Goal: Information Seeking & Learning: Compare options

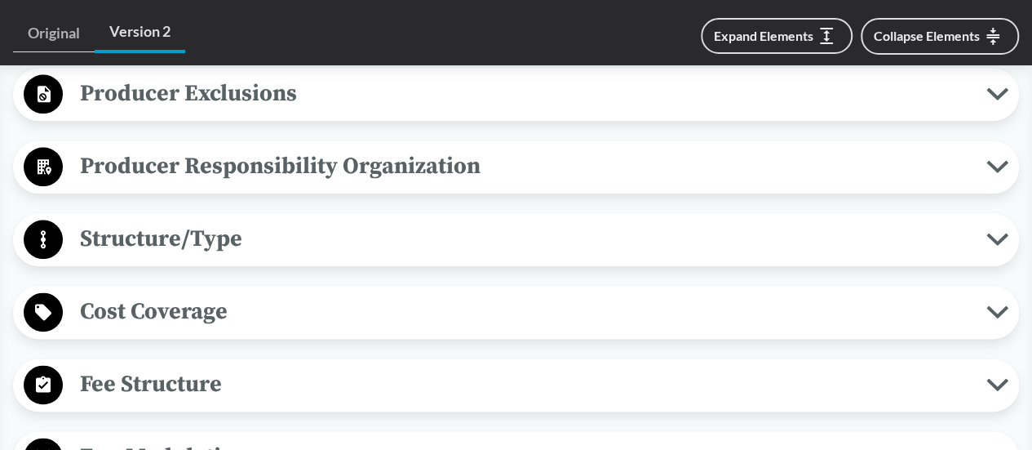
scroll to position [897, 0]
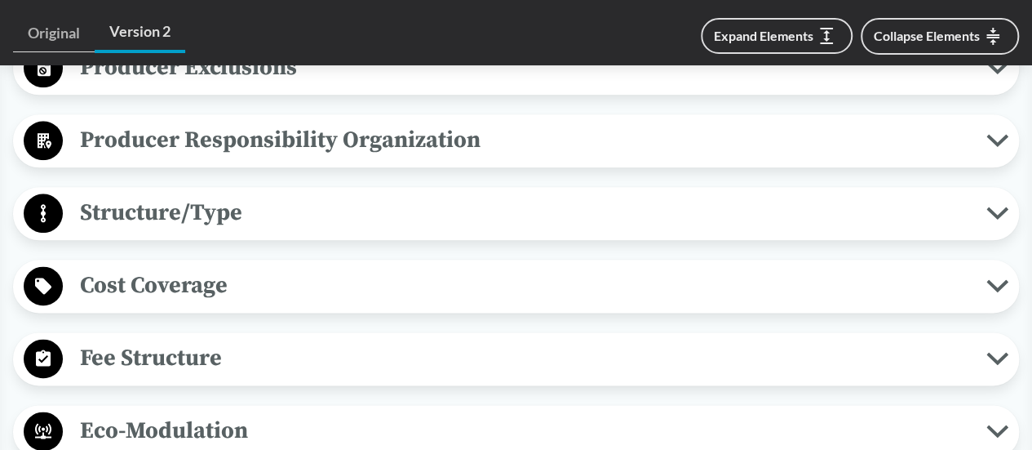
click at [274, 141] on span "Producer Responsibility Organization" at bounding box center [525, 140] width 924 height 37
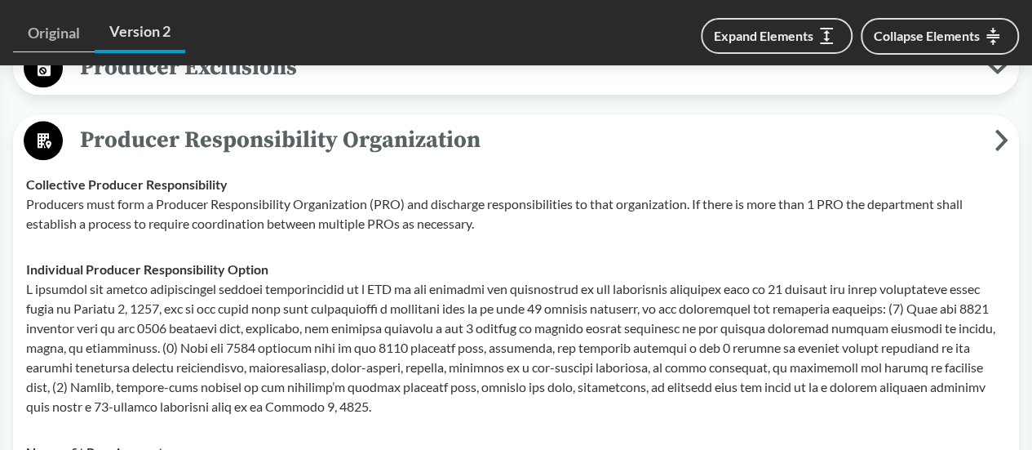
click at [274, 141] on span "Producer Responsibility Organization" at bounding box center [529, 140] width 932 height 37
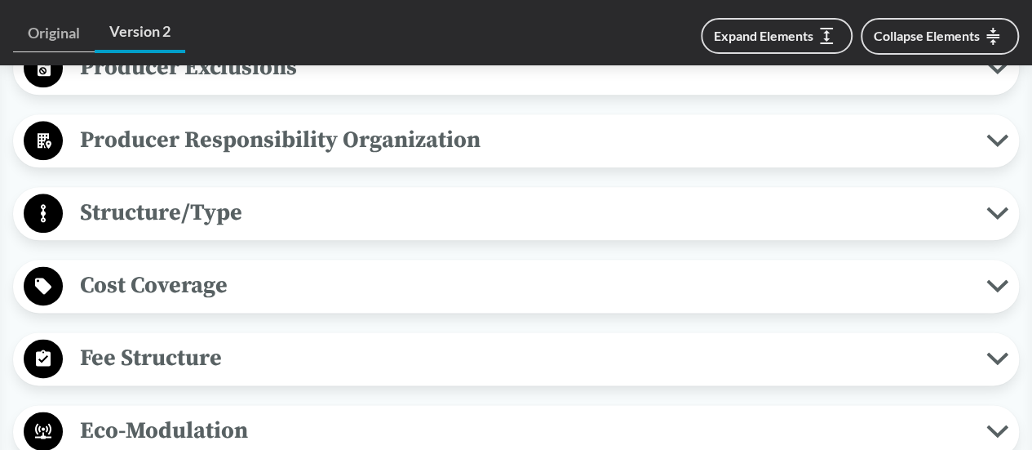
click at [260, 224] on span "Structure/Type" at bounding box center [525, 212] width 924 height 37
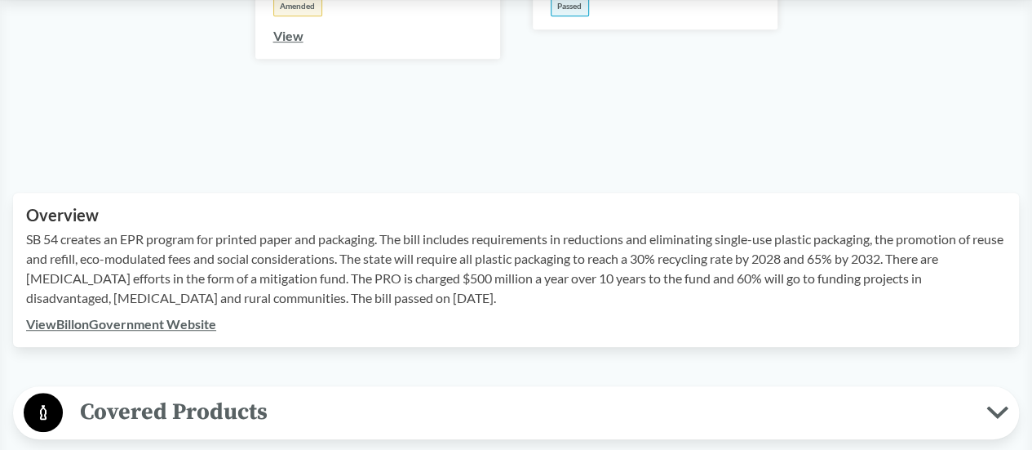
scroll to position [0, 0]
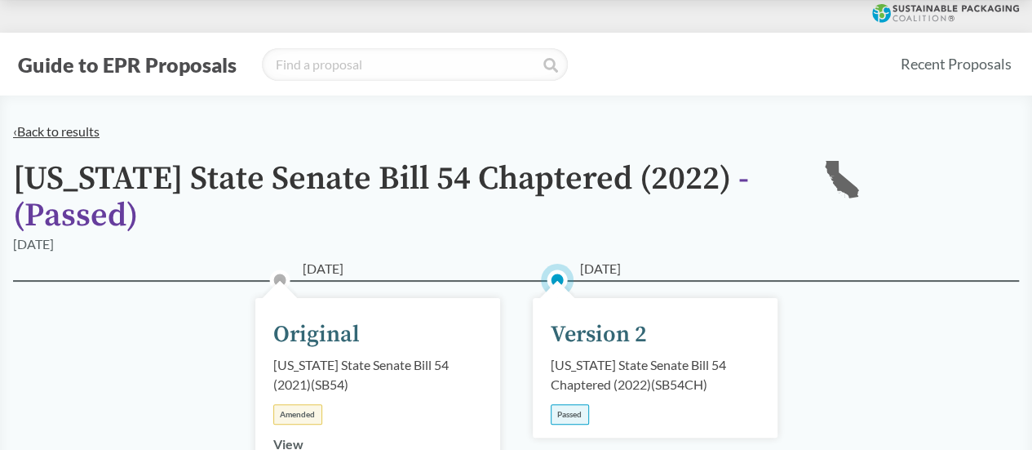
click at [85, 131] on link "‹ Back to results" at bounding box center [56, 131] width 86 height 16
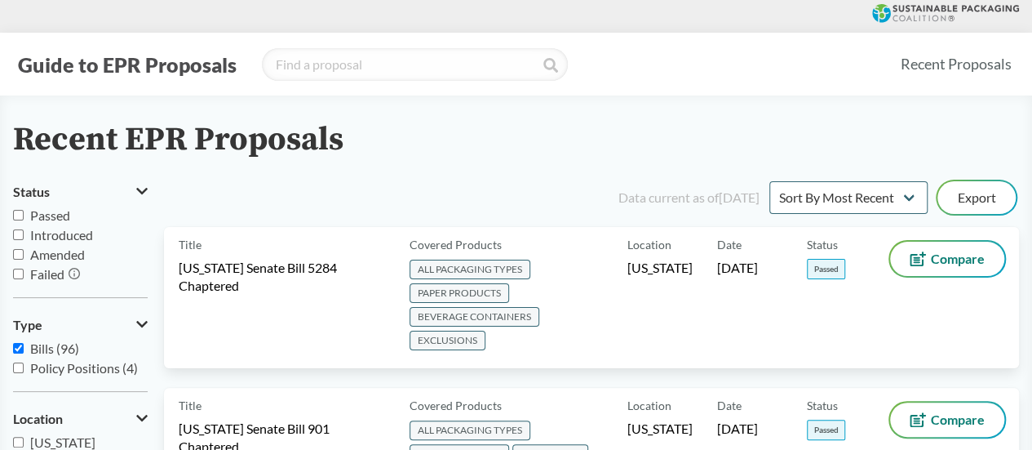
click at [44, 210] on span "Passed" at bounding box center [50, 215] width 40 height 16
click at [24, 210] on input "Passed" at bounding box center [18, 215] width 11 height 11
checkbox input "true"
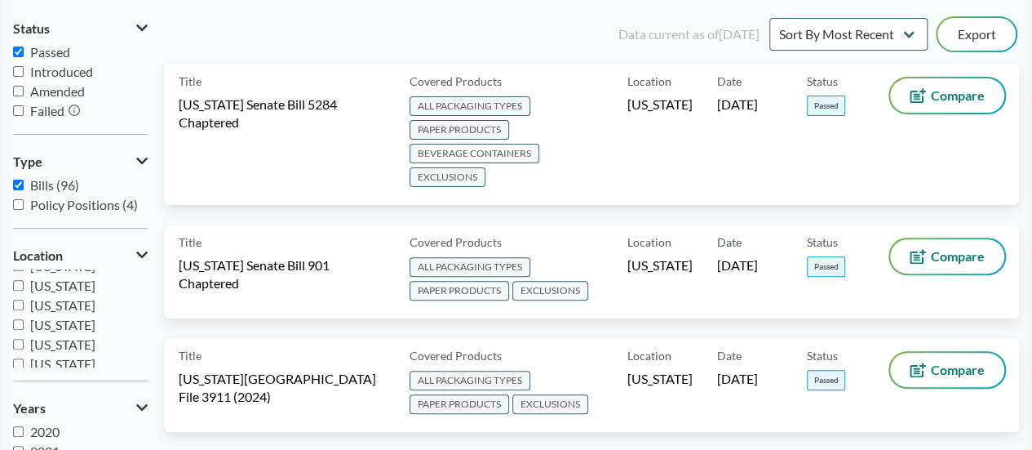
scroll to position [49, 0]
click at [52, 312] on span "[US_STATE]" at bounding box center [62, 308] width 65 height 16
click at [24, 312] on input "[US_STATE]" at bounding box center [18, 308] width 11 height 11
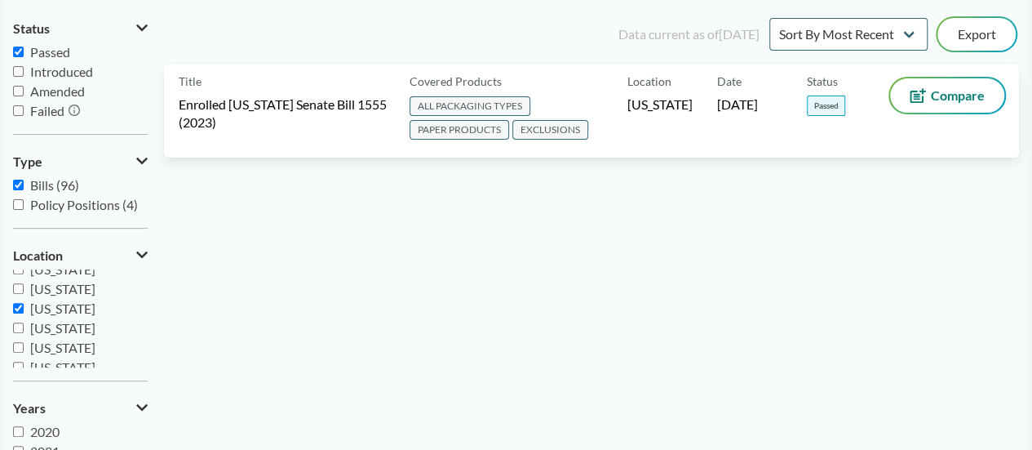
click at [13, 303] on input "[US_STATE]" at bounding box center [18, 308] width 11 height 11
checkbox input "false"
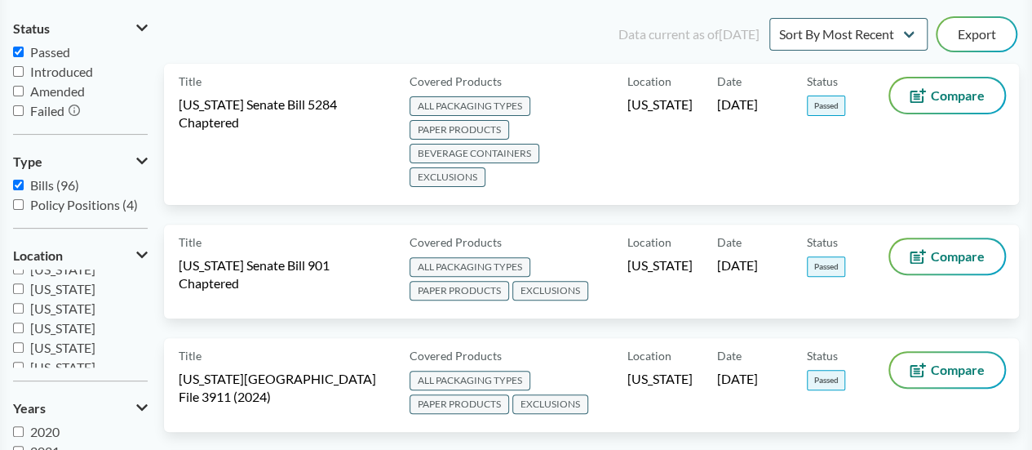
click at [61, 347] on span "[US_STATE]" at bounding box center [62, 346] width 65 height 16
click at [24, 347] on input "[US_STATE]" at bounding box center [18, 345] width 11 height 11
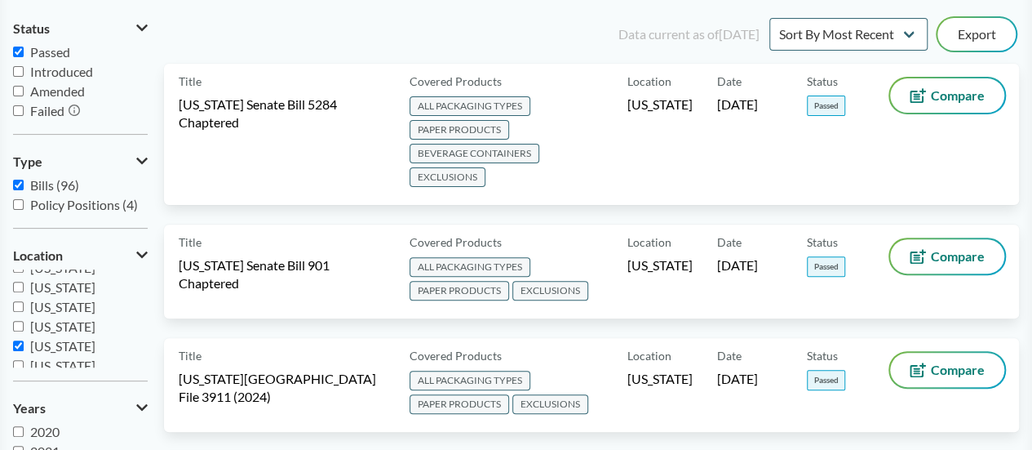
checkbox input "true"
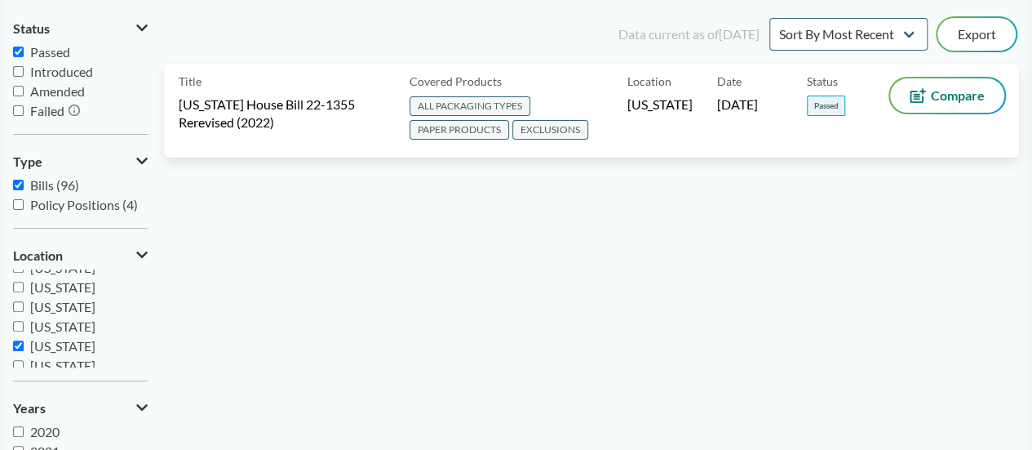
click at [60, 322] on span "[US_STATE]" at bounding box center [62, 326] width 65 height 16
click at [24, 322] on input "[US_STATE]" at bounding box center [18, 326] width 11 height 11
checkbox input "true"
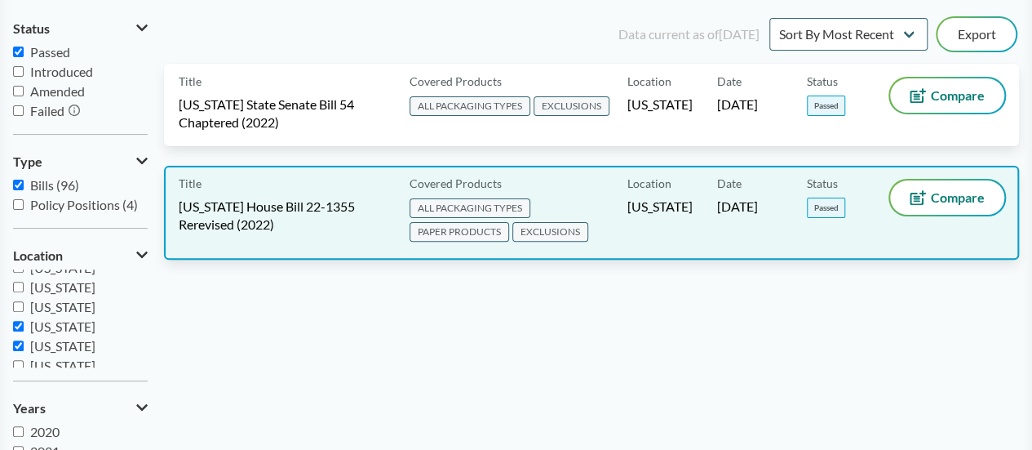
click at [450, 179] on span "Covered Products" at bounding box center [456, 183] width 92 height 17
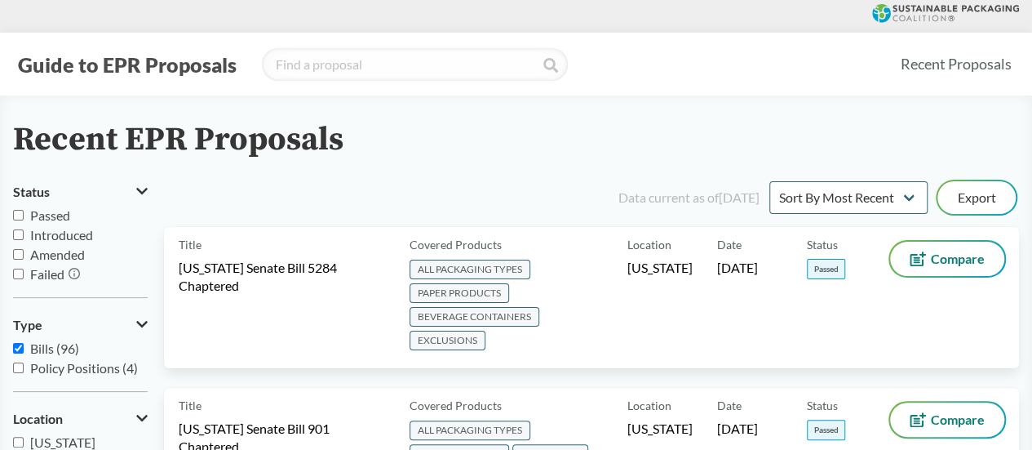
click at [47, 206] on label "Passed" at bounding box center [80, 216] width 135 height 20
click at [24, 210] on input "Passed" at bounding box center [18, 215] width 11 height 11
checkbox input "true"
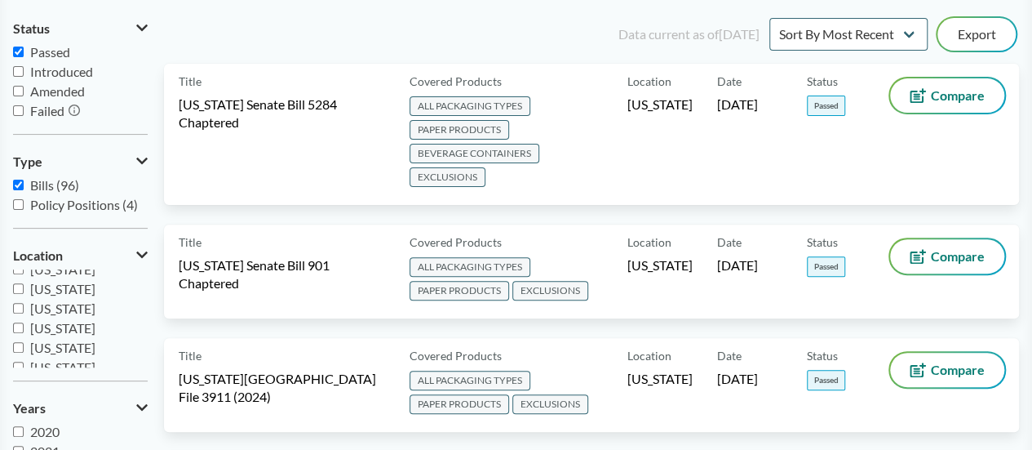
scroll to position [294, 0]
click at [54, 300] on span "[US_STATE]" at bounding box center [62, 298] width 65 height 16
click at [24, 300] on input "[US_STATE]" at bounding box center [18, 298] width 11 height 11
checkbox input "true"
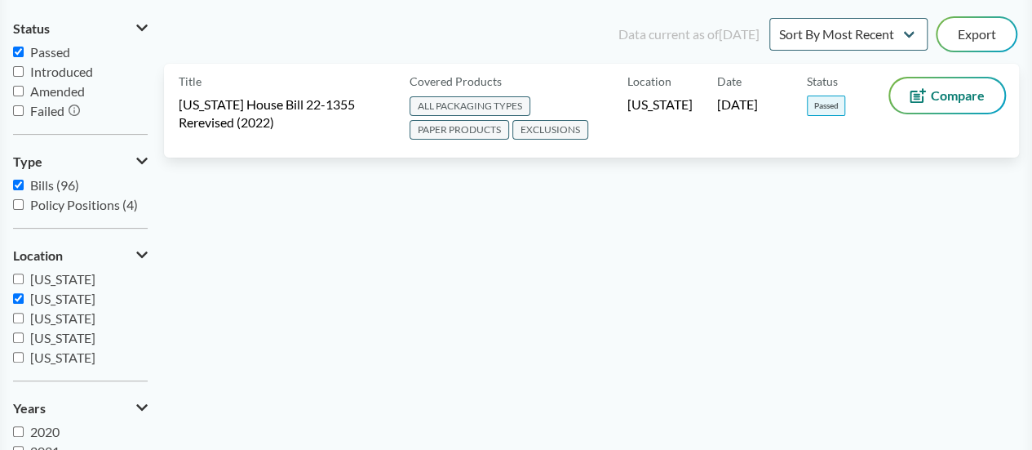
click at [38, 278] on span "[US_STATE]" at bounding box center [62, 279] width 65 height 16
click at [24, 278] on input "[US_STATE]" at bounding box center [18, 278] width 11 height 11
checkbox input "true"
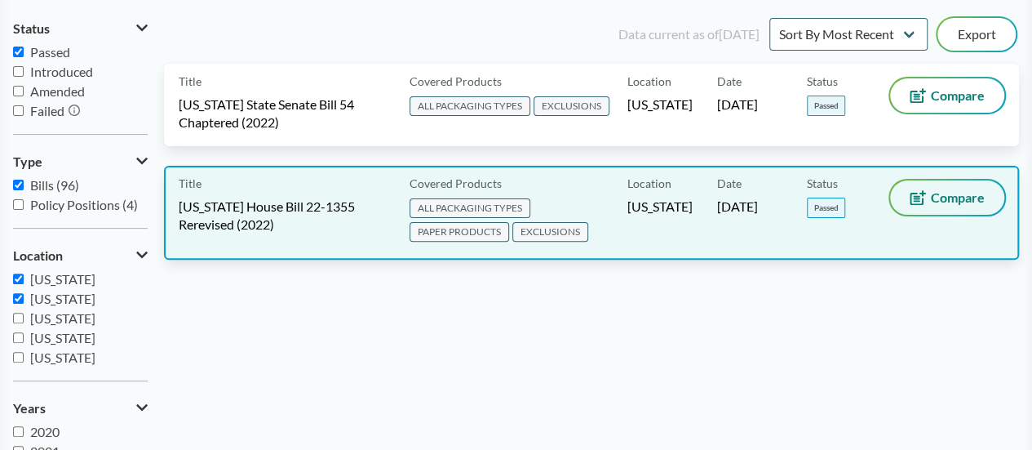
click at [937, 204] on span "Compare" at bounding box center [958, 197] width 54 height 13
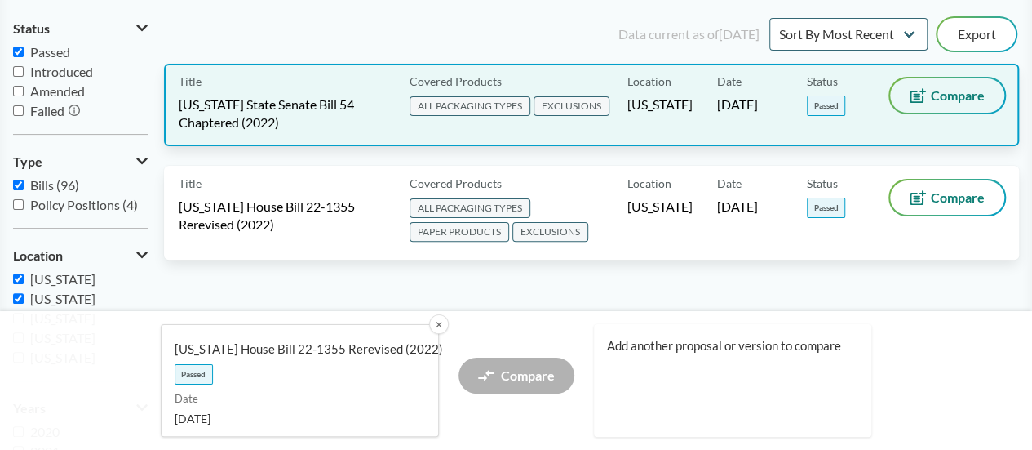
click at [938, 100] on span "Compare" at bounding box center [958, 95] width 54 height 13
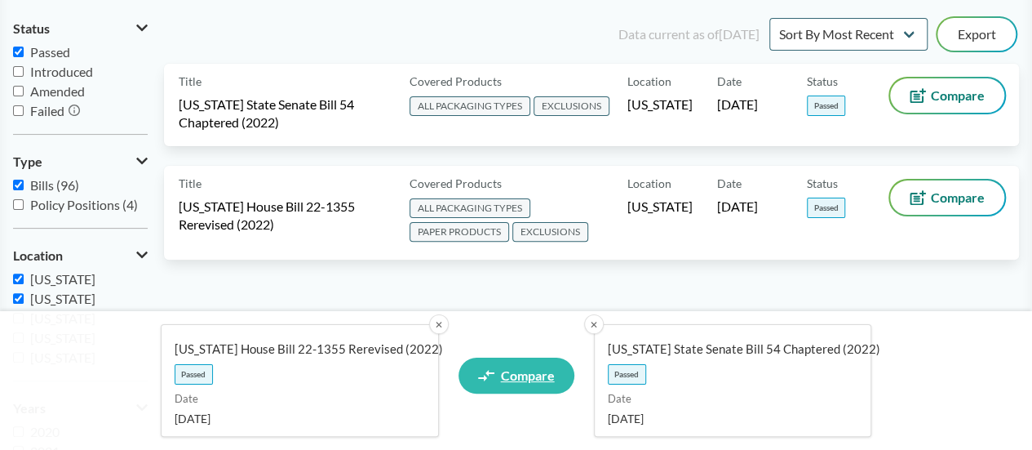
click at [516, 382] on span "Compare" at bounding box center [528, 375] width 54 height 13
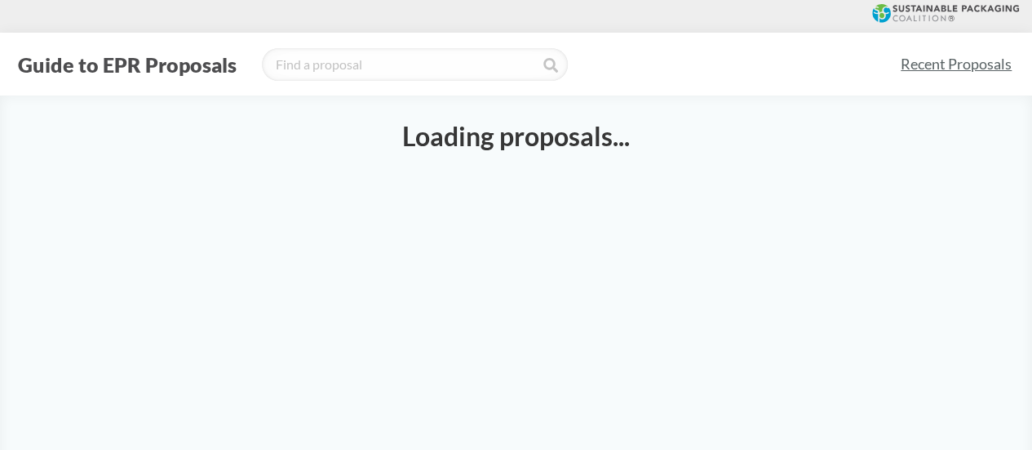
select select "SB54CH"
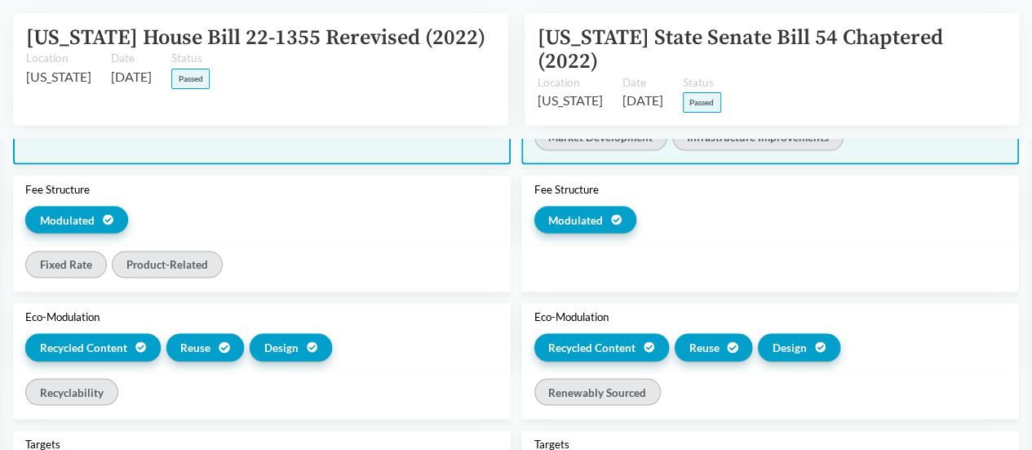
scroll to position [1387, 0]
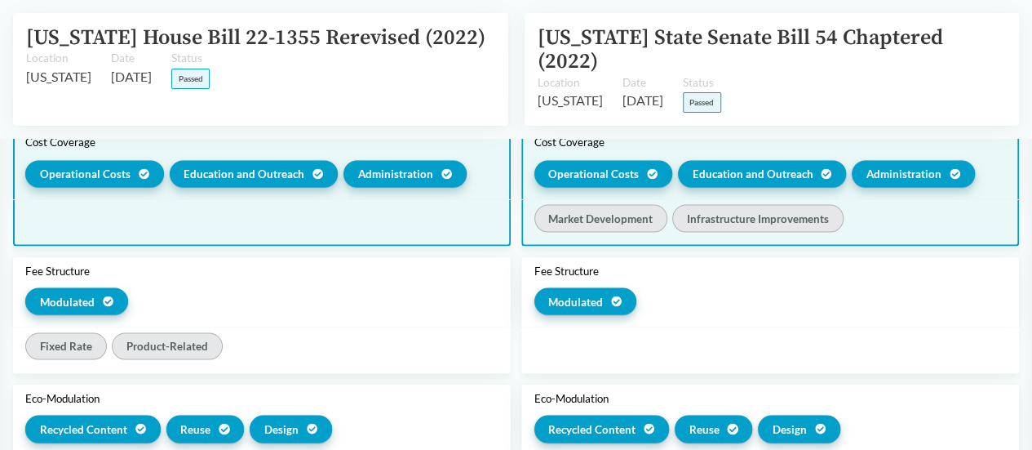
click at [476, 246] on div at bounding box center [262, 222] width 498 height 47
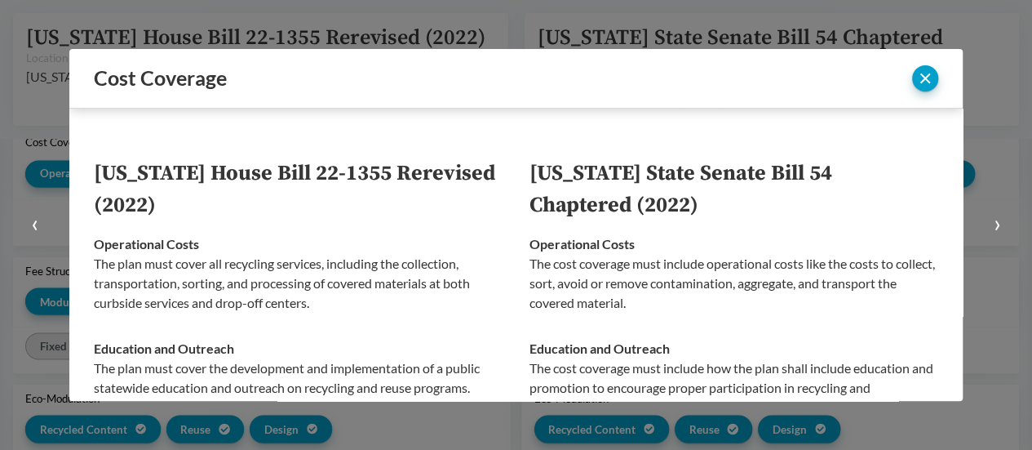
click at [45, 152] on button "‹" at bounding box center [34, 225] width 69 height 450
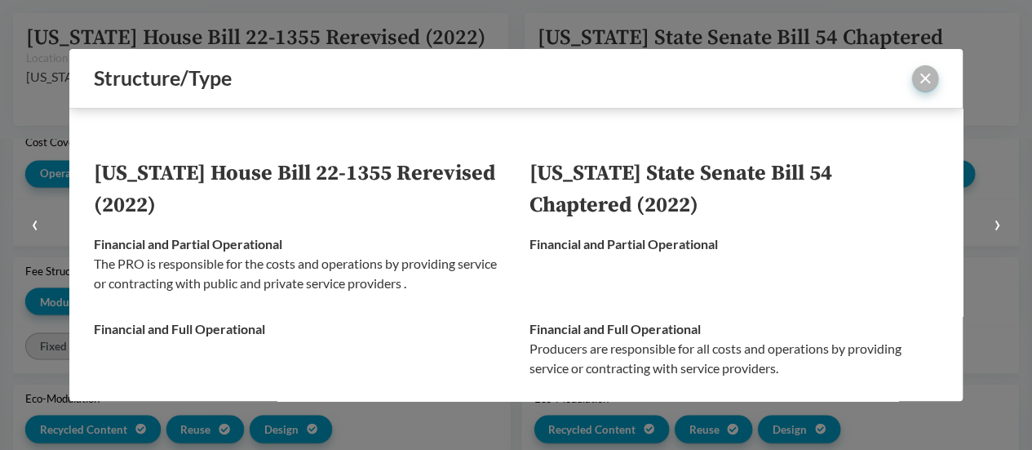
click at [928, 78] on button "close" at bounding box center [925, 78] width 26 height 26
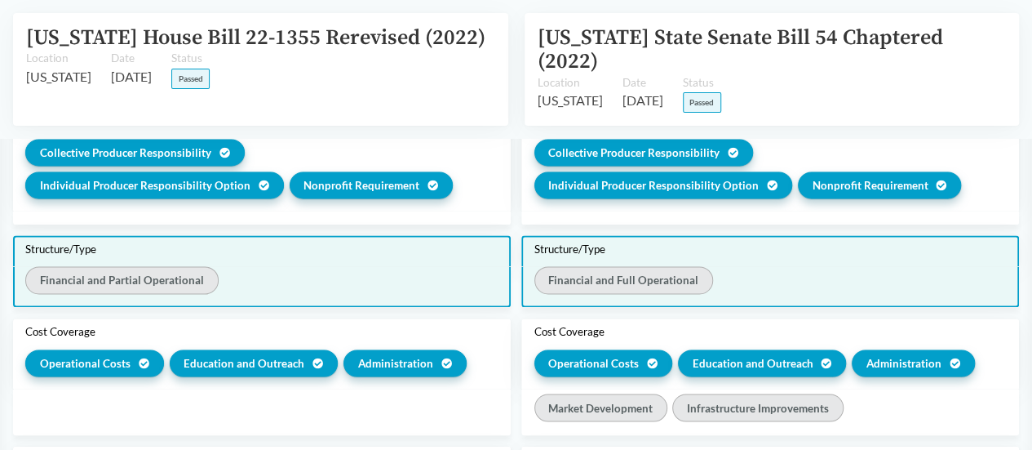
scroll to position [1224, 0]
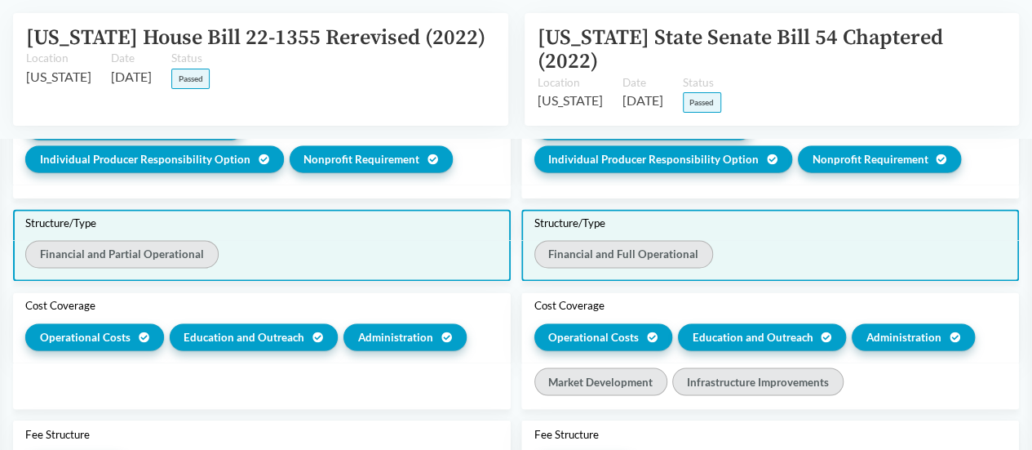
click at [440, 272] on div "Financial and Partial Operational" at bounding box center [261, 256] width 472 height 33
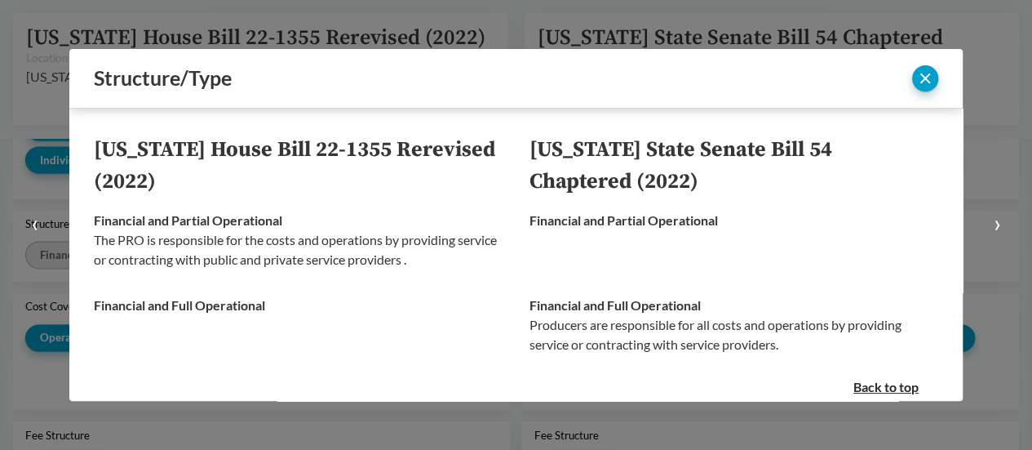
scroll to position [0, 0]
